Goal: Task Accomplishment & Management: Complete application form

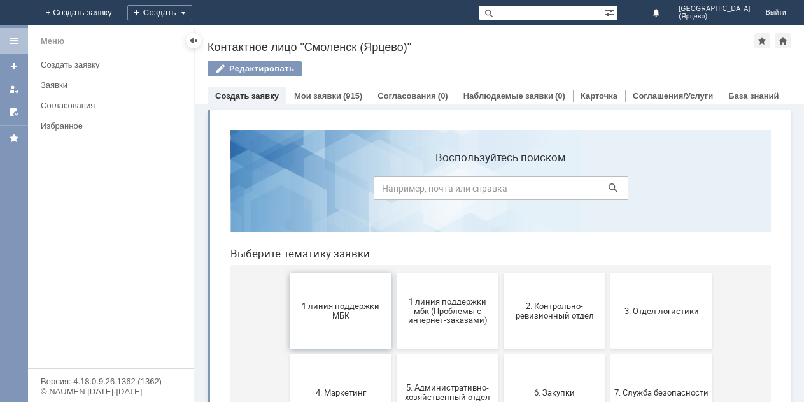
click at [357, 309] on span "1 линия поддержки МБК" at bounding box center [340, 310] width 94 height 19
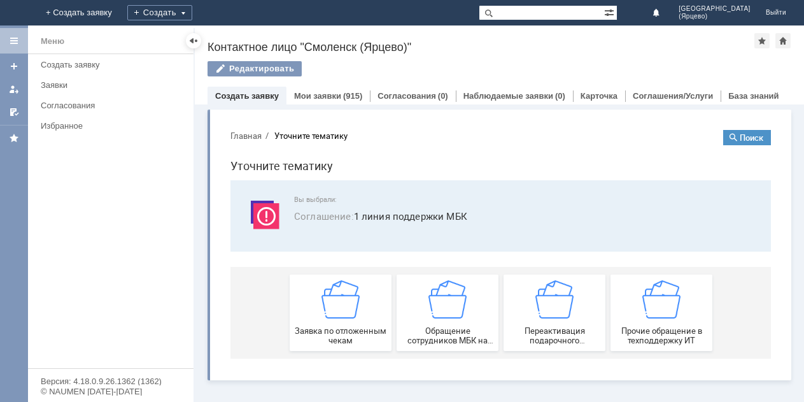
click at [357, 309] on img at bounding box center [341, 299] width 38 height 38
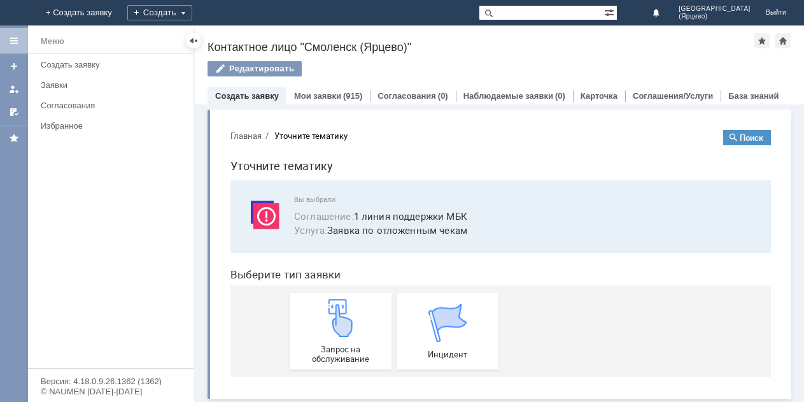
click at [357, 309] on div "Запрос на обслуживание" at bounding box center [340, 331] width 94 height 65
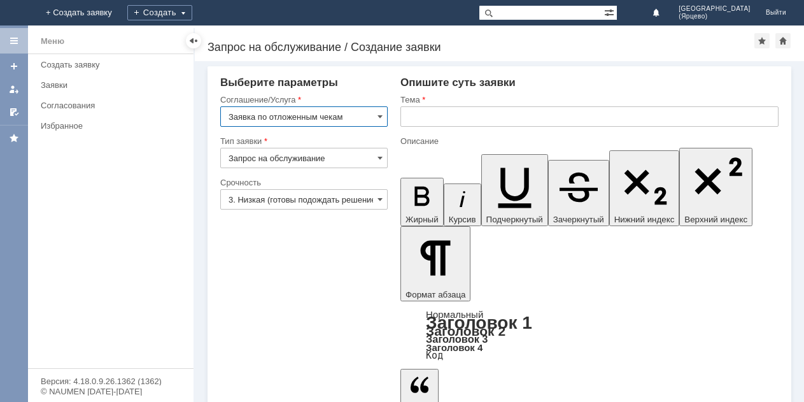
click at [353, 199] on input "3. Низкая (готовы подождать решение)" at bounding box center [303, 199] width 167 height 20
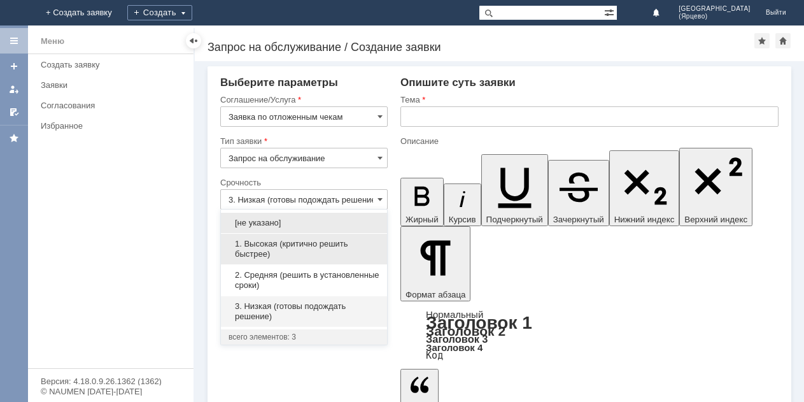
click at [331, 244] on span "1. Высокая (критично решить быстрее)" at bounding box center [304, 249] width 151 height 20
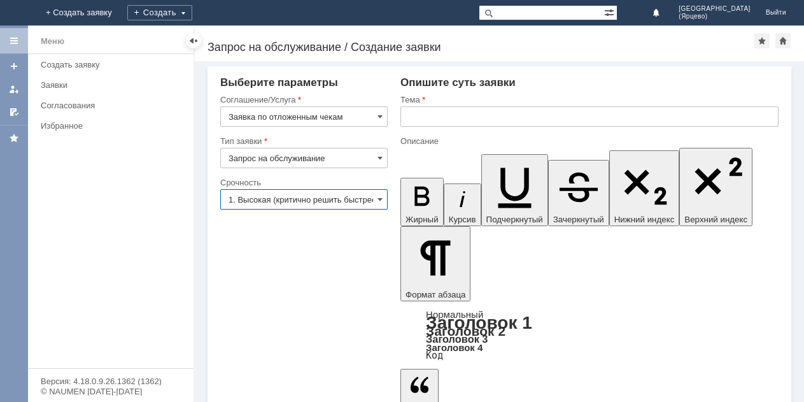
type input "1. Высокая (критично решить быстрее)"
click at [453, 115] on input "text" at bounding box center [589, 116] width 378 height 20
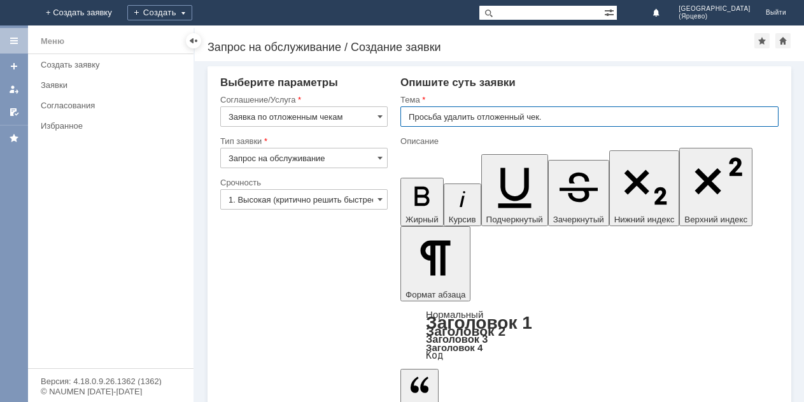
type input "Просьба удалить отложенный чек."
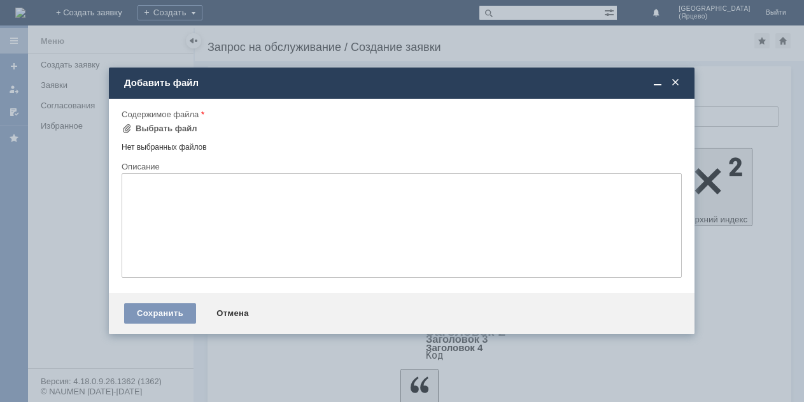
click at [120, 127] on div "Внимание! Форма добавления Содержимое файла Выбрать файл Нет выбранных файлов П…" at bounding box center [402, 196] width 586 height 194
click at [129, 132] on span at bounding box center [127, 129] width 10 height 10
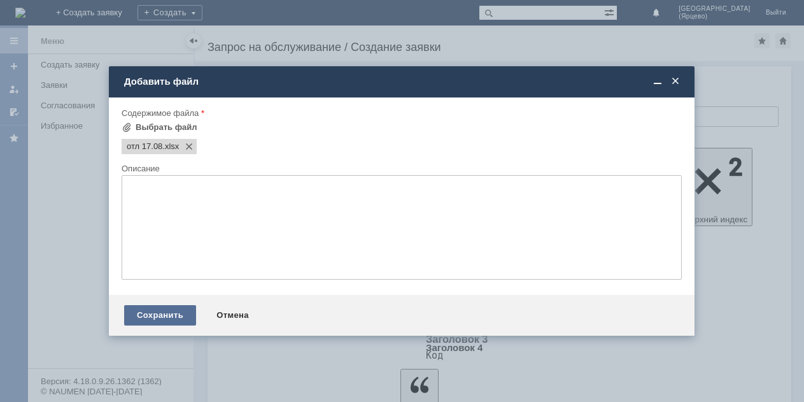
click at [159, 313] on div "Сохранить" at bounding box center [160, 315] width 72 height 20
